Goal: Task Accomplishment & Management: Manage account settings

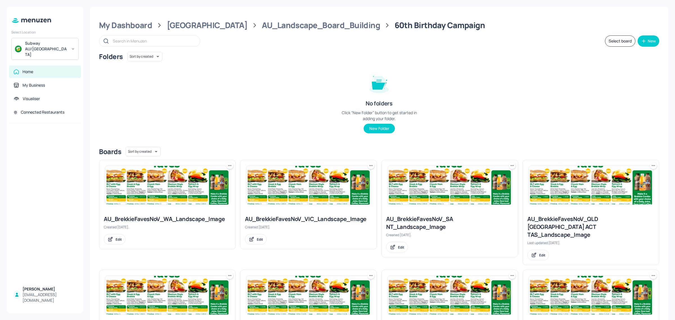
click at [31, 20] on icon at bounding box center [29, 21] width 3 height 4
click at [33, 82] on div "My Business" at bounding box center [34, 85] width 23 height 6
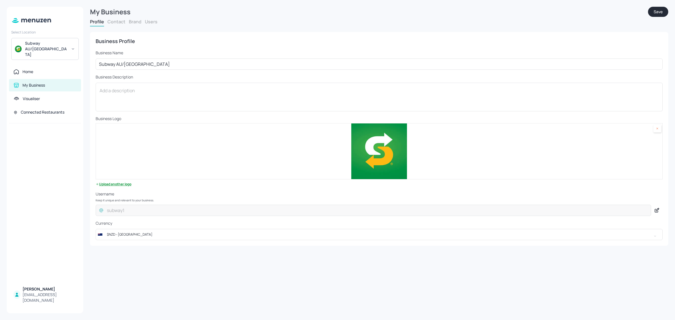
click at [149, 23] on button "Users" at bounding box center [151, 22] width 13 height 6
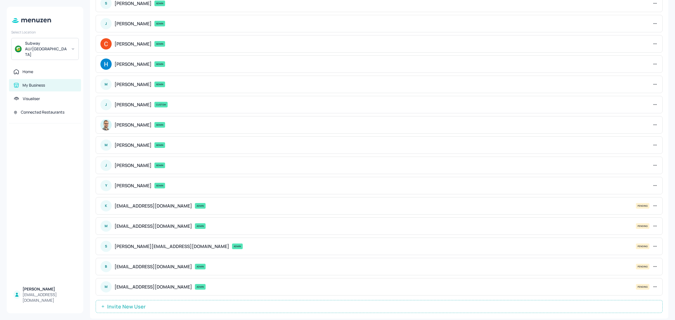
scroll to position [190, 0]
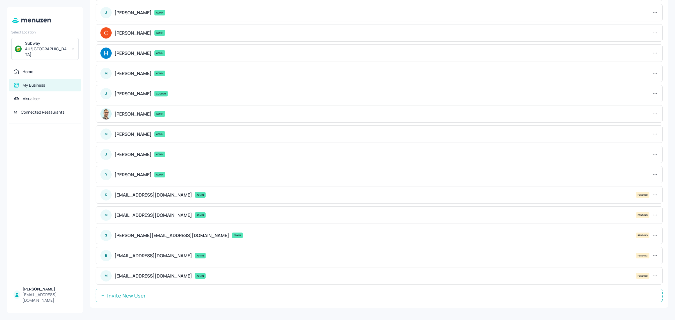
click at [161, 296] on button "Invite New User" at bounding box center [379, 295] width 567 height 13
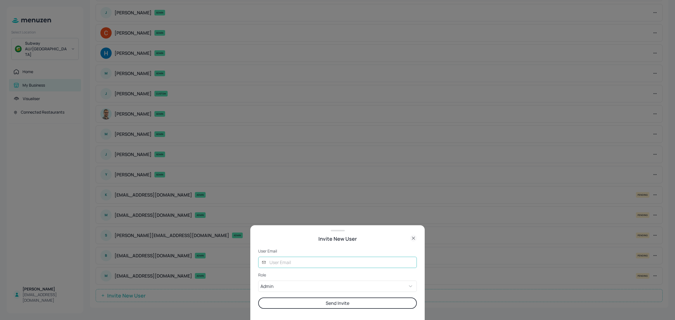
click at [304, 265] on input "text" at bounding box center [341, 262] width 151 height 11
paste input "[EMAIL_ADDRESS][DOMAIN_NAME]"
click at [290, 263] on input "[EMAIL_ADDRESS][DOMAIN_NAME]" at bounding box center [341, 262] width 151 height 11
drag, startPoint x: 272, startPoint y: 263, endPoint x: 262, endPoint y: 262, distance: 9.9
click at [262, 262] on div "​ [EMAIL_ADDRESS][DOMAIN_NAME] ​" at bounding box center [337, 262] width 159 height 11
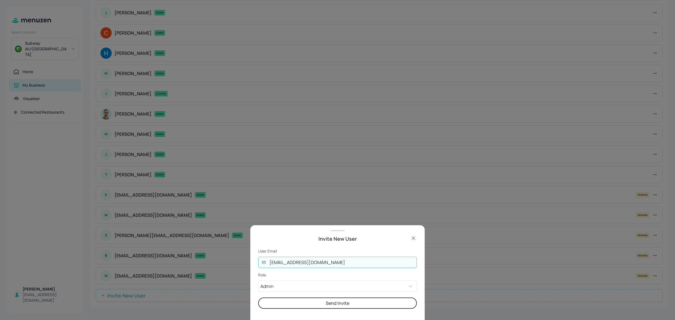
click at [296, 263] on input "[EMAIL_ADDRESS][DOMAIN_NAME]" at bounding box center [341, 262] width 151 height 11
type input "[EMAIL_ADDRESS][DOMAIN_NAME]"
click at [317, 285] on body "Select Location Subway AU/[GEOGRAPHIC_DATA] Home My Business Visualiser Connect…" at bounding box center [337, 160] width 675 height 320
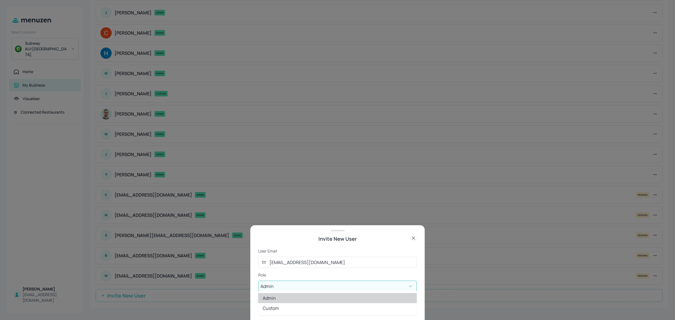
click at [317, 285] on div at bounding box center [337, 160] width 675 height 320
click at [323, 288] on body "Select Location Subway AU/[GEOGRAPHIC_DATA] Home My Business Visualiser Connect…" at bounding box center [337, 160] width 675 height 320
click at [291, 306] on li "Custom" at bounding box center [337, 308] width 159 height 10
type input "CUSTOM"
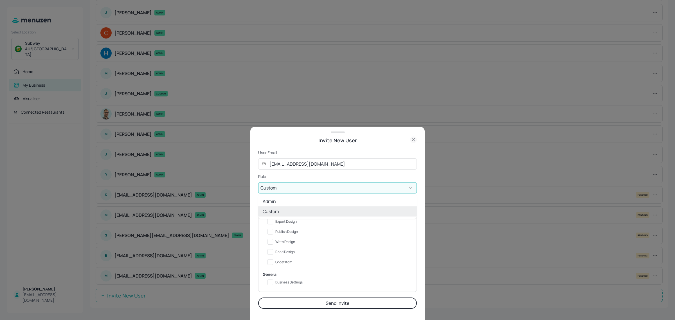
click at [323, 188] on body "Select Location Subway AU/[GEOGRAPHIC_DATA] Home My Business Visualiser Connect…" at bounding box center [337, 160] width 675 height 320
click at [304, 210] on li "Custom" at bounding box center [337, 211] width 159 height 10
click at [271, 252] on input "Read Design" at bounding box center [270, 252] width 10 height 10
checkbox input "true"
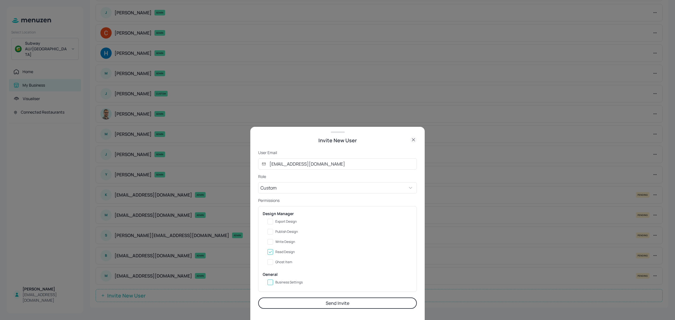
click at [269, 284] on input "Business Settings" at bounding box center [270, 282] width 10 height 10
checkbox input "true"
click at [332, 305] on button "Send Invite" at bounding box center [337, 303] width 159 height 11
type input "ADMIN"
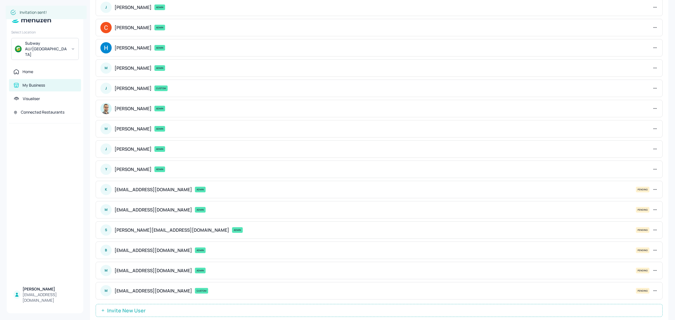
scroll to position [210, 0]
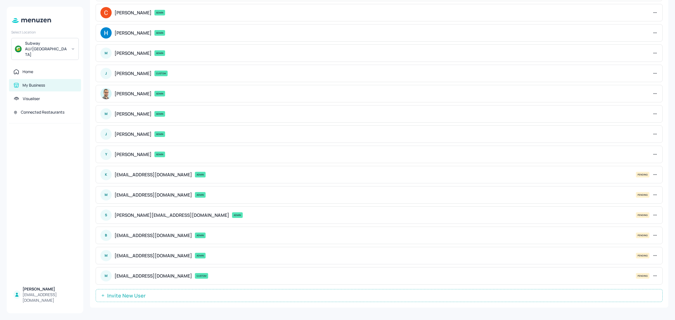
click at [165, 296] on button "Invite New User" at bounding box center [379, 295] width 567 height 13
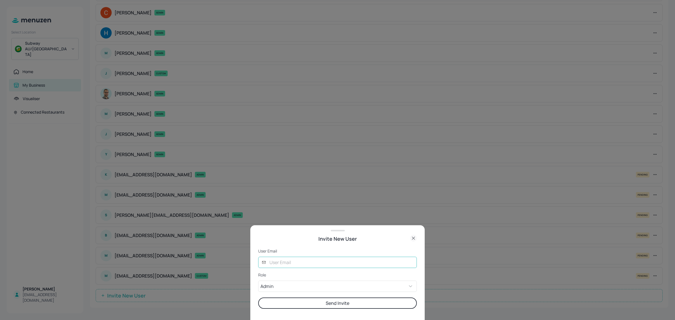
click at [296, 263] on input "text" at bounding box center [341, 262] width 151 height 11
paste input "[EMAIL_ADDRESS][DOMAIN_NAME]"
type input "[EMAIL_ADDRESS][DOMAIN_NAME]"
click at [315, 286] on body "Select Location Subway AU/[GEOGRAPHIC_DATA] Home My Business Visualiser Connect…" at bounding box center [337, 160] width 675 height 320
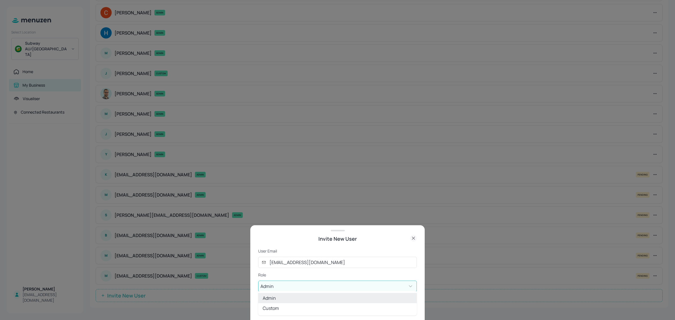
click at [293, 307] on li "Custom" at bounding box center [337, 308] width 159 height 10
type input "CUSTOM"
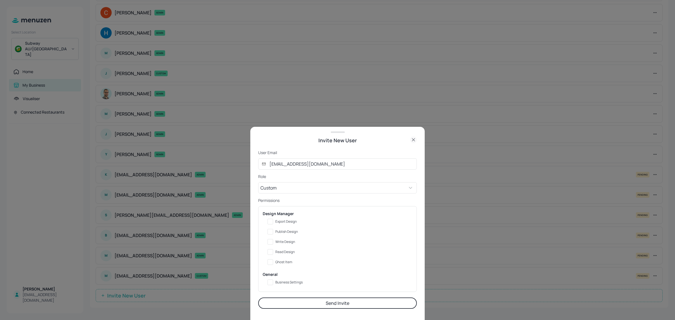
click at [281, 253] on span "Read Design" at bounding box center [284, 252] width 19 height 4
click at [275, 253] on input "Read Design" at bounding box center [270, 252] width 10 height 10
checkbox input "true"
click at [287, 282] on span "Business Settings" at bounding box center [288, 282] width 27 height 4
click at [275, 282] on input "Business Settings" at bounding box center [270, 282] width 10 height 10
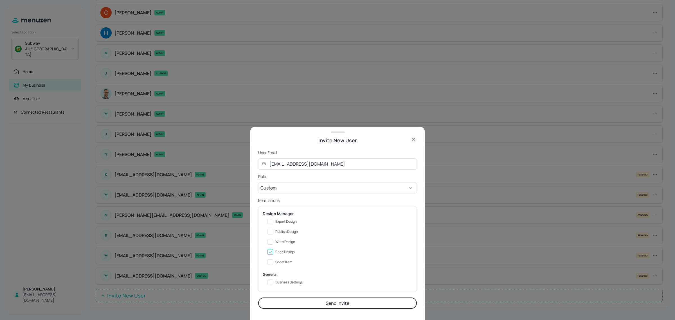
checkbox input "true"
click at [318, 306] on button "Send Invite" at bounding box center [337, 303] width 159 height 11
type input "ADMIN"
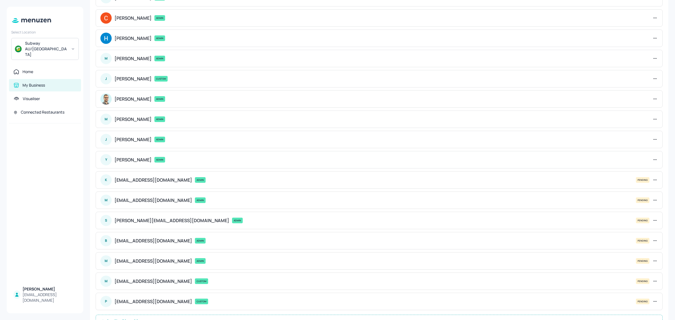
scroll to position [231, 0]
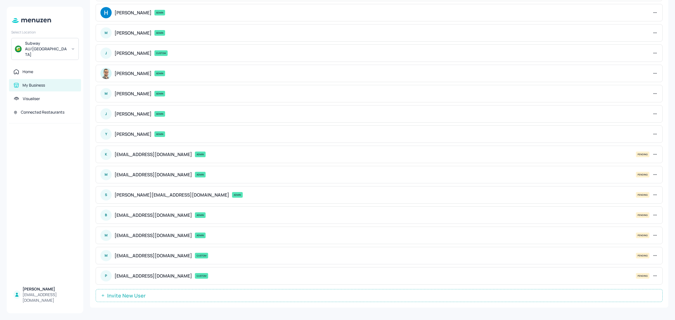
click at [158, 297] on button "Invite New User" at bounding box center [379, 295] width 567 height 13
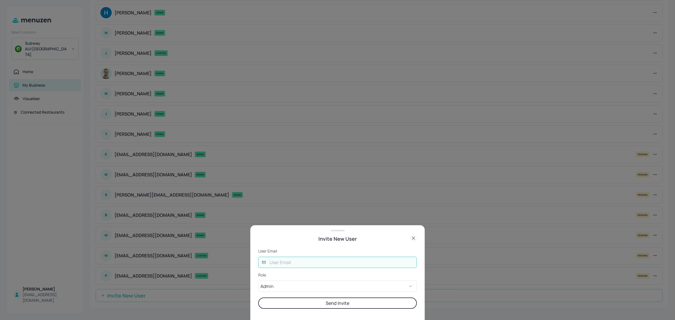
click at [304, 266] on input "text" at bounding box center [341, 262] width 151 height 11
paste input "[EMAIL_ADDRESS][DOMAIN_NAME]"
type input "[EMAIL_ADDRESS][DOMAIN_NAME]"
click at [313, 305] on button "Send Invite" at bounding box center [337, 303] width 159 height 11
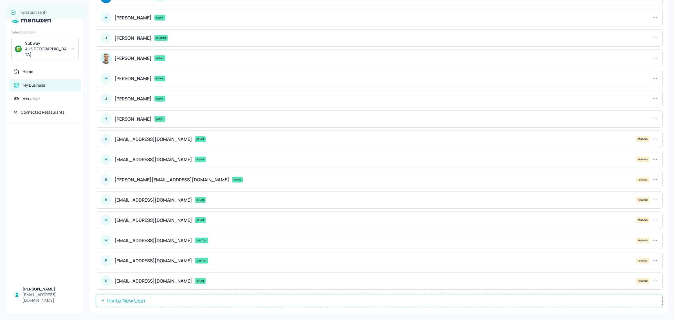
scroll to position [251, 0]
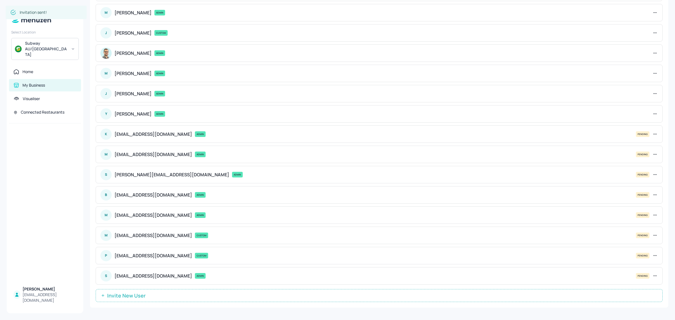
click at [227, 296] on button "Invite New User" at bounding box center [379, 295] width 567 height 13
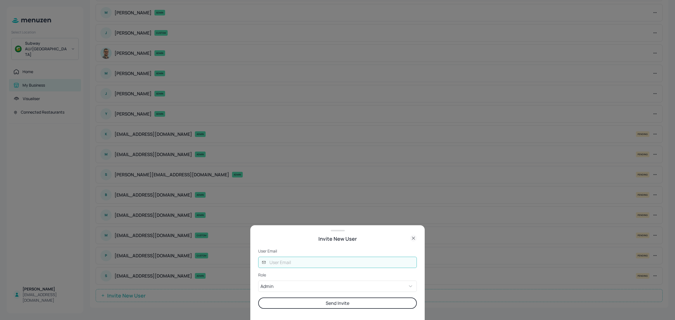
click at [278, 266] on input "text" at bounding box center [341, 262] width 151 height 11
paste input "[EMAIL_ADDRESS][DOMAIN_NAME]"
type input "[EMAIL_ADDRESS][DOMAIN_NAME]"
click at [309, 289] on body "Select Location Subway AU/[GEOGRAPHIC_DATA] Home My Business Visualiser Connect…" at bounding box center [337, 160] width 675 height 320
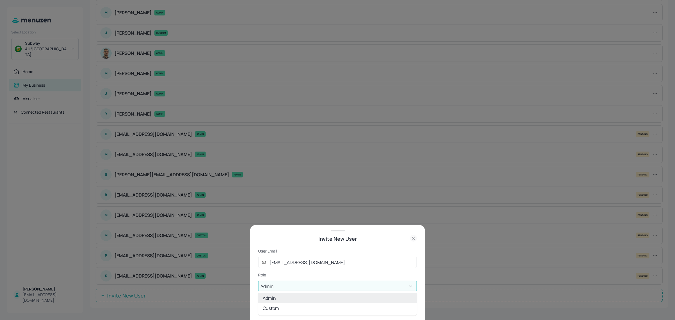
click at [293, 307] on li "Custom" at bounding box center [337, 308] width 159 height 10
type input "CUSTOM"
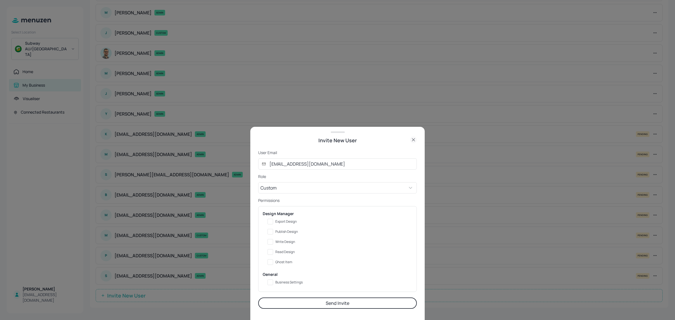
click at [279, 253] on span "Read Design" at bounding box center [284, 252] width 19 height 4
click at [275, 253] on input "Read Design" at bounding box center [270, 252] width 10 height 10
checkbox input "true"
click at [274, 283] on input "Business Settings" at bounding box center [270, 282] width 10 height 10
checkbox input "true"
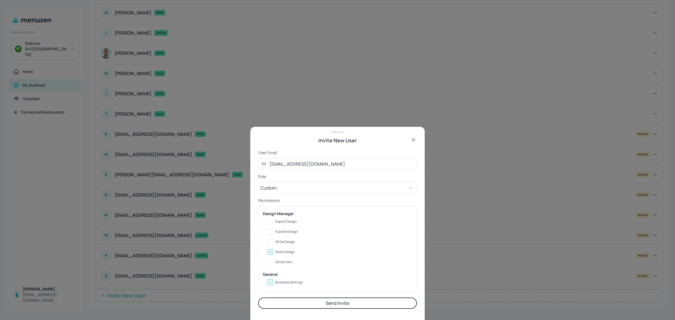
click at [331, 305] on button "Send Invite" at bounding box center [337, 303] width 159 height 11
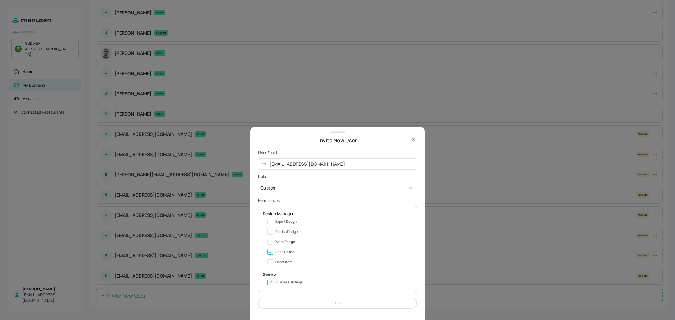
type input "ADMIN"
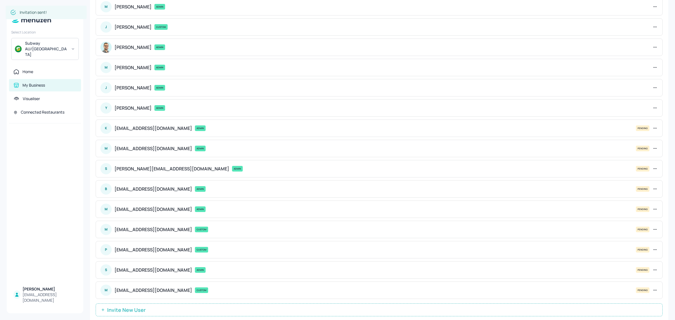
scroll to position [272, 0]
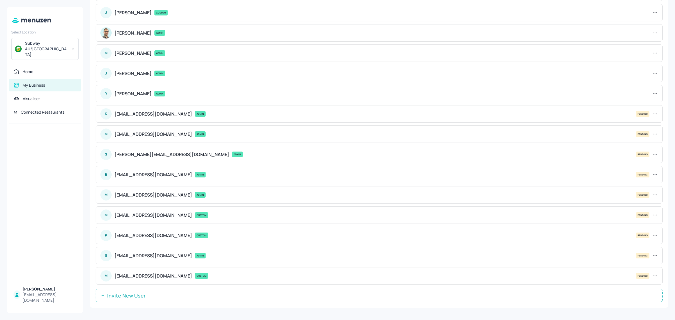
click at [656, 255] on icon at bounding box center [655, 256] width 6 height 6
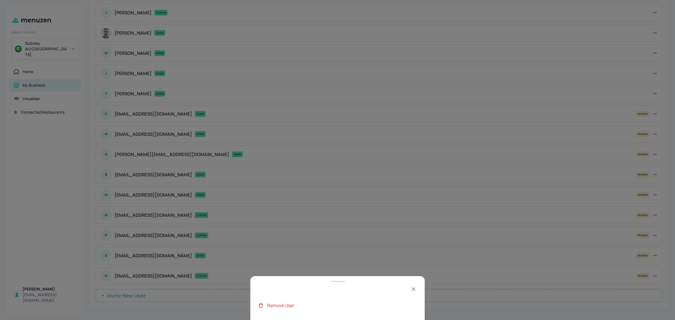
click at [411, 287] on icon at bounding box center [413, 289] width 7 height 7
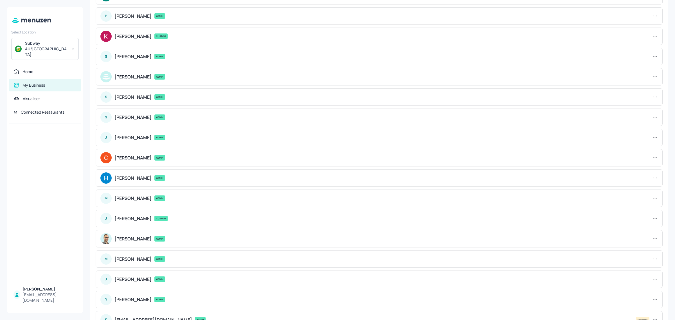
scroll to position [26, 0]
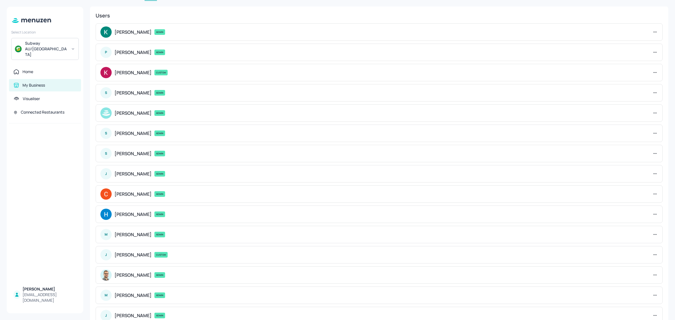
click at [654, 134] on icon at bounding box center [655, 134] width 6 height 6
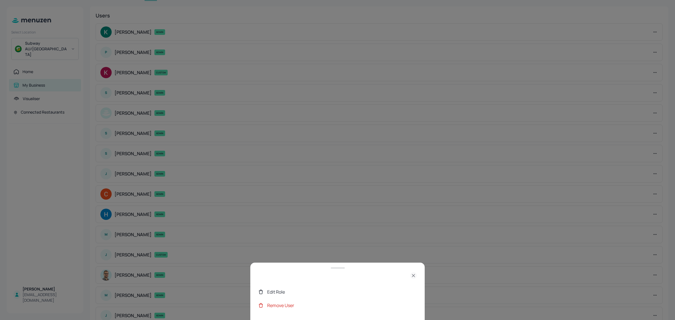
click at [281, 294] on div "Edit Role" at bounding box center [342, 292] width 150 height 7
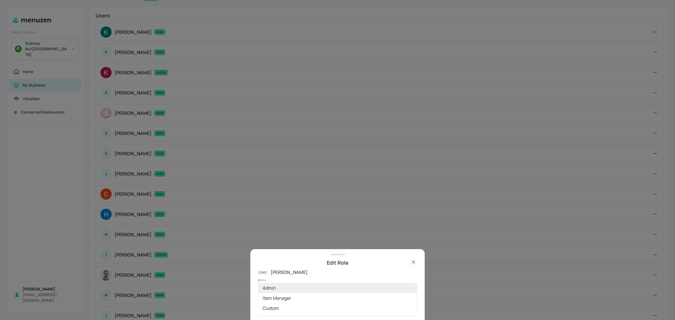
click at [323, 297] on body "Select Location Subway AU/[GEOGRAPHIC_DATA] Home My Business Visualiser Connect…" at bounding box center [337, 160] width 675 height 320
click at [360, 267] on div at bounding box center [337, 160] width 675 height 320
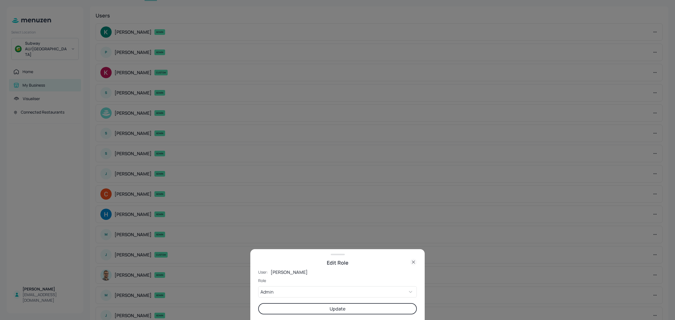
click at [415, 264] on icon at bounding box center [413, 262] width 7 height 7
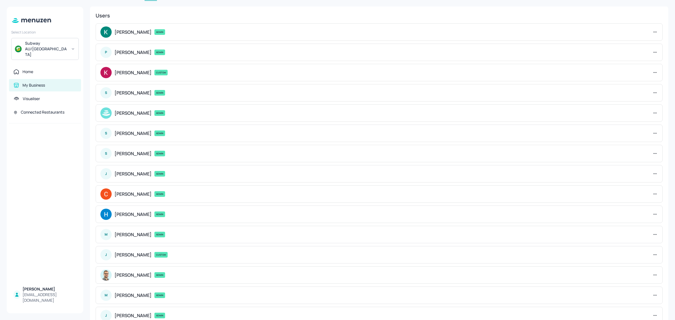
click at [105, 155] on div "S" at bounding box center [105, 153] width 11 height 11
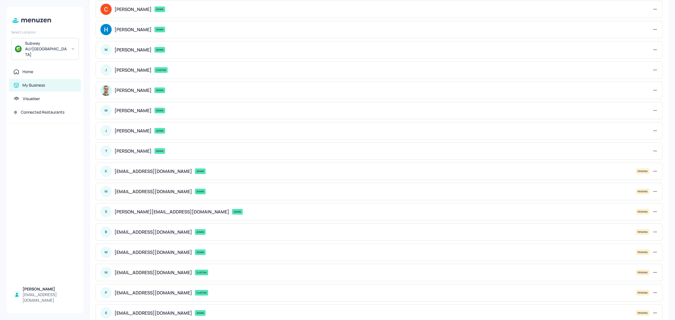
scroll to position [272, 0]
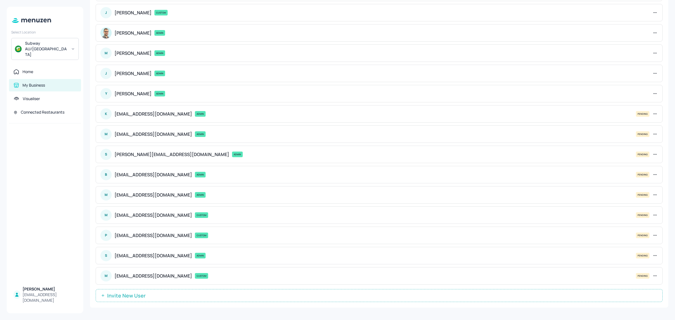
click at [654, 256] on icon at bounding box center [655, 256] width 6 height 6
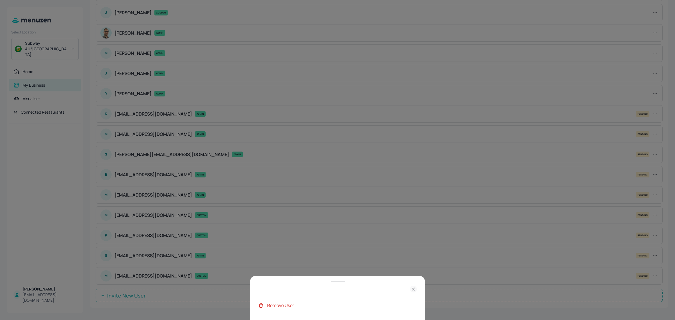
click at [303, 308] on div "Remove User" at bounding box center [342, 305] width 150 height 7
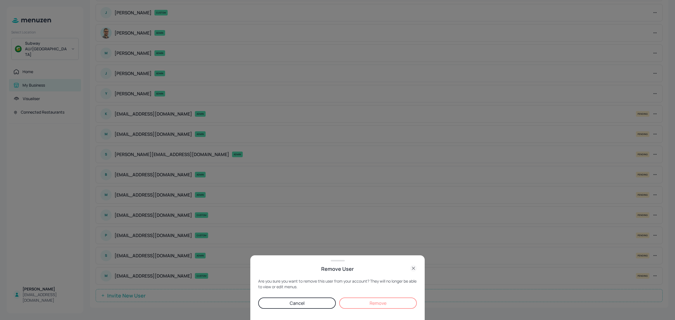
click at [378, 302] on button "Remove" at bounding box center [378, 303] width 78 height 11
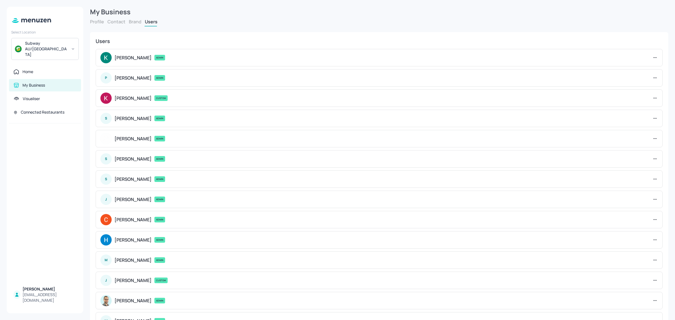
click at [97, 21] on button "Profile" at bounding box center [97, 22] width 14 height 6
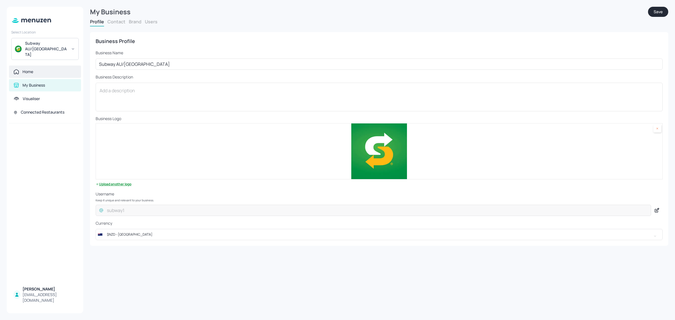
click at [25, 66] on div "Home" at bounding box center [45, 72] width 72 height 12
